Goal: Information Seeking & Learning: Learn about a topic

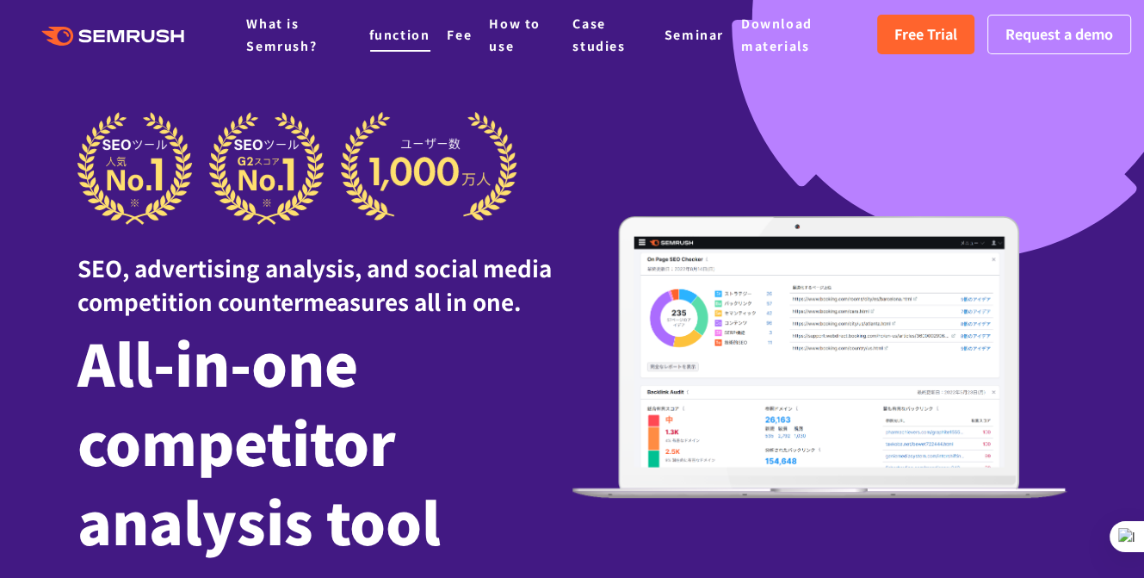
click at [406, 40] on font "function" at bounding box center [399, 34] width 61 height 17
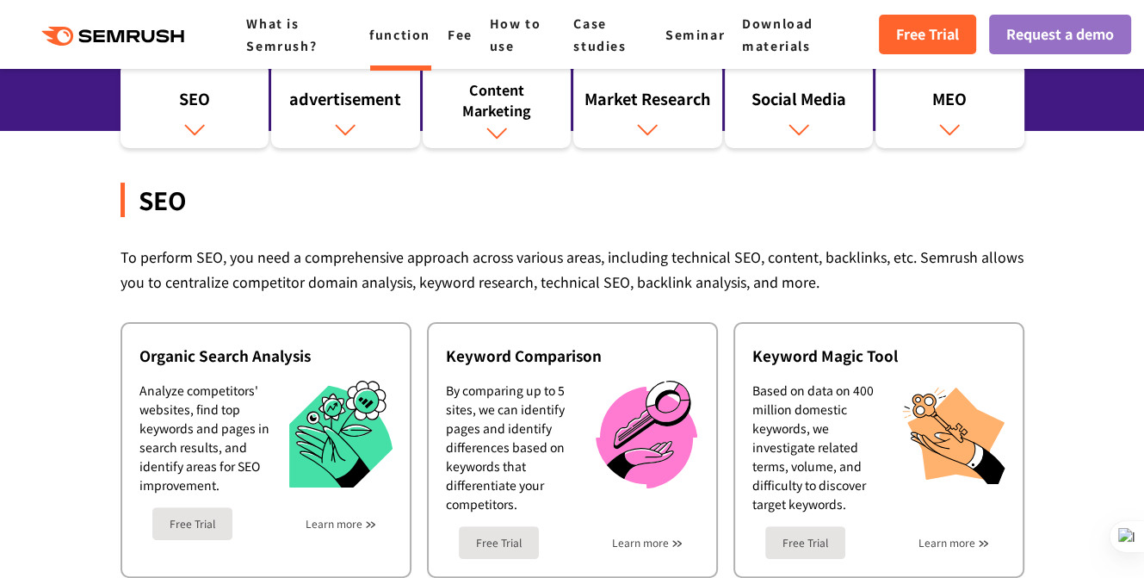
scroll to position [273, 0]
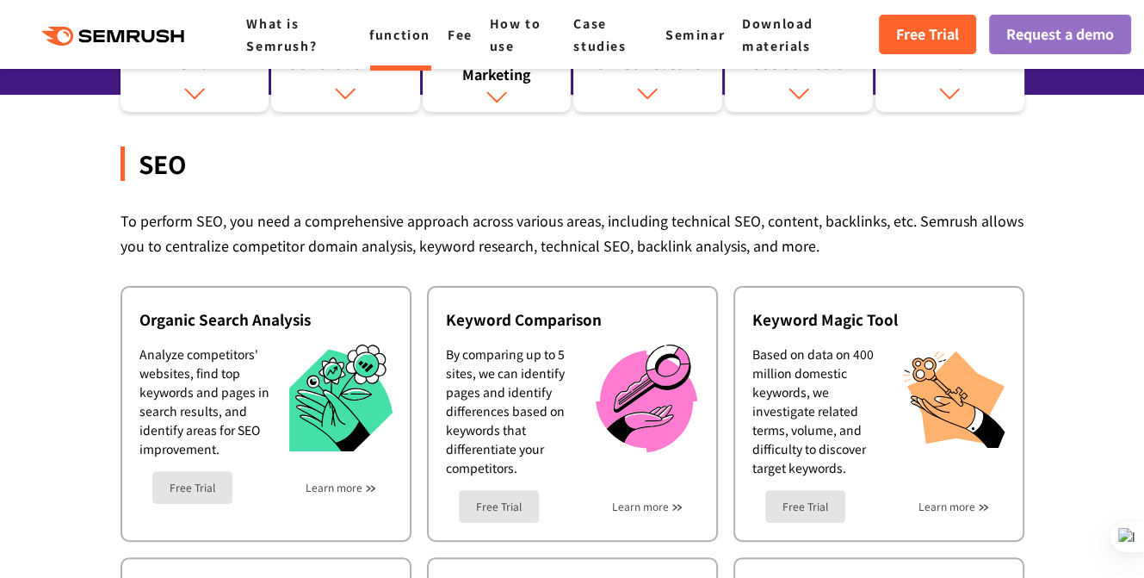
click at [869, 32] on ul "What is Semrush? function Fee How to use Case studies Seminar Download materials" at bounding box center [562, 34] width 633 height 44
click at [907, 38] on font "Free Trial" at bounding box center [927, 33] width 63 height 21
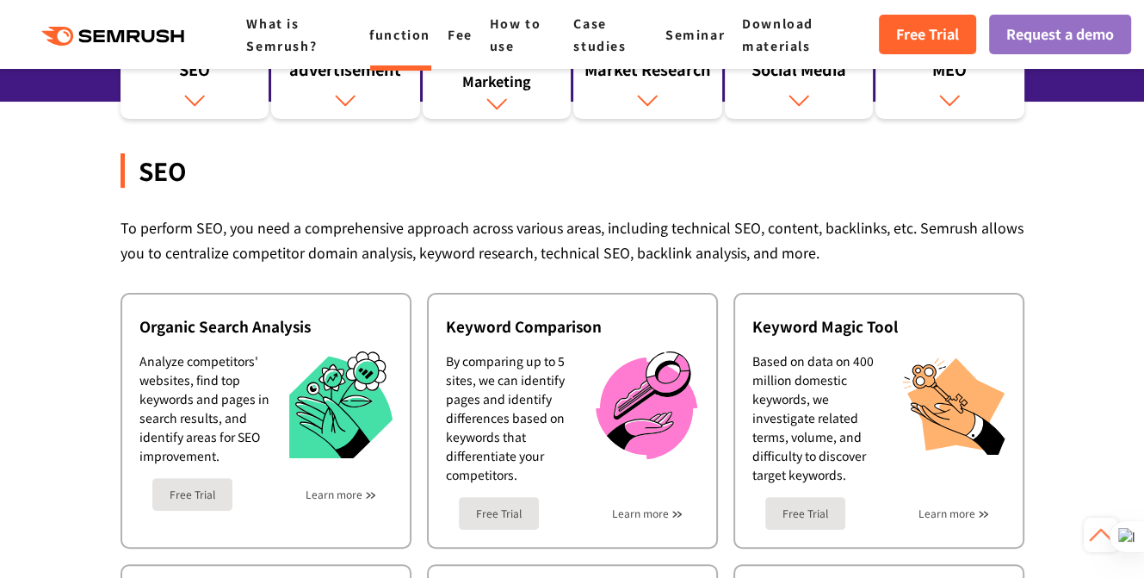
scroll to position [0, 0]
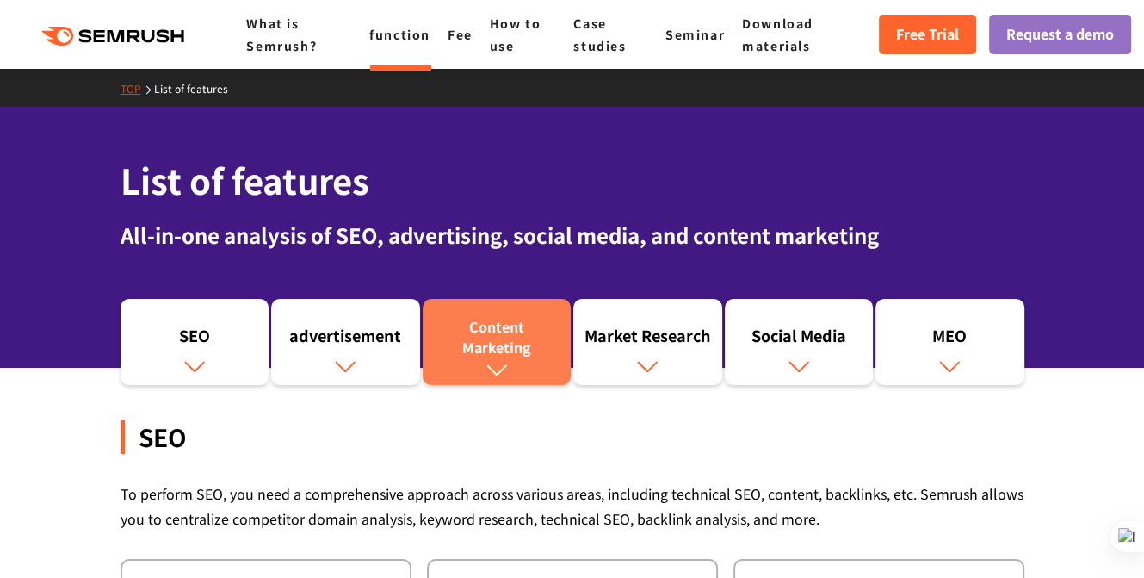
click at [526, 340] on font "Marketing" at bounding box center [496, 347] width 69 height 21
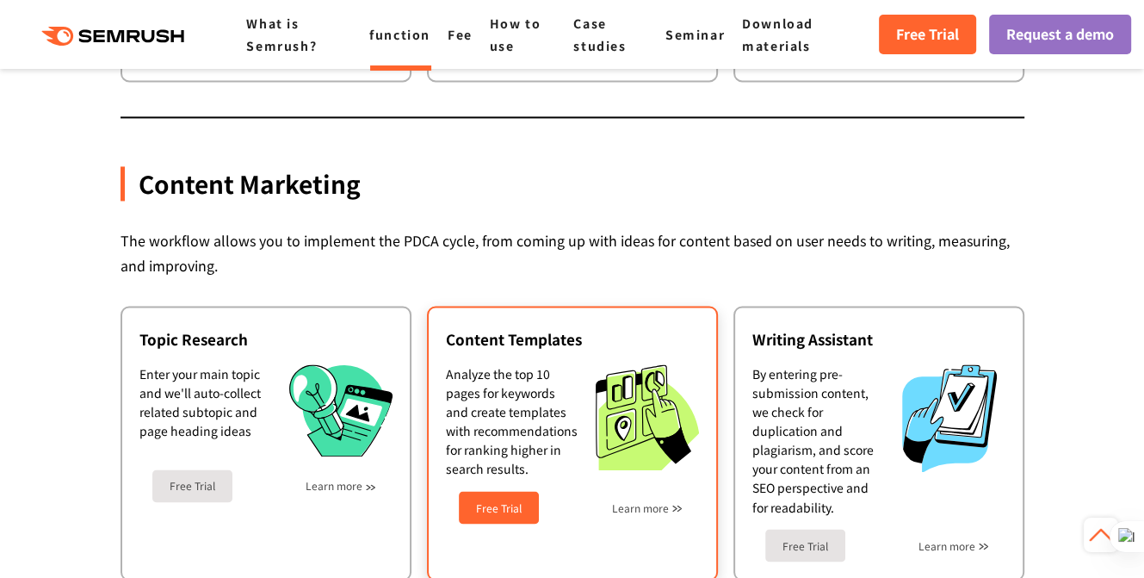
scroll to position [2377, 0]
